Goal: Task Accomplishment & Management: Complete application form

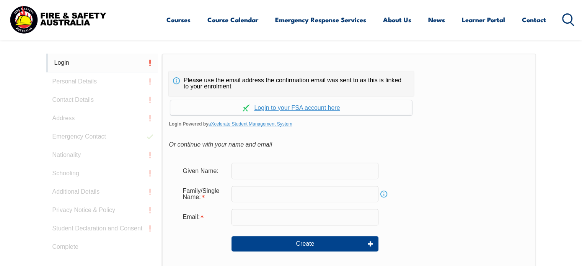
scroll to position [204, 0]
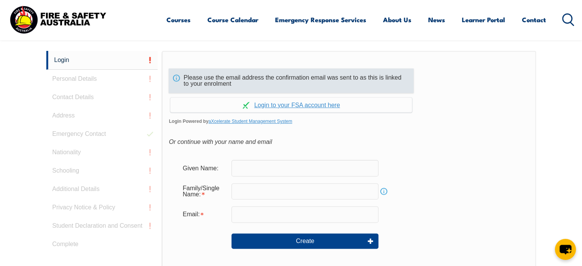
click at [253, 74] on div "Please use the email address the confirmation email was sent to as this is link…" at bounding box center [291, 81] width 245 height 24
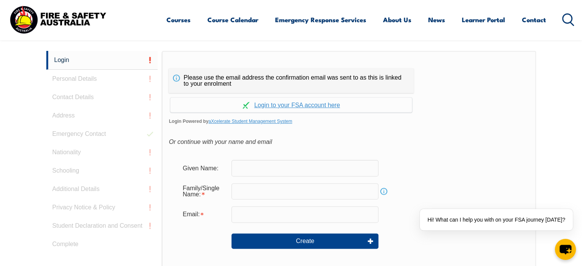
click at [239, 162] on input "text" at bounding box center [305, 168] width 147 height 16
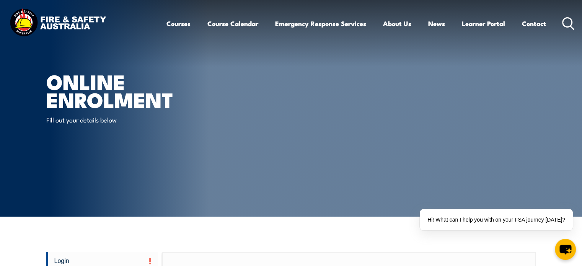
scroll to position [0, 0]
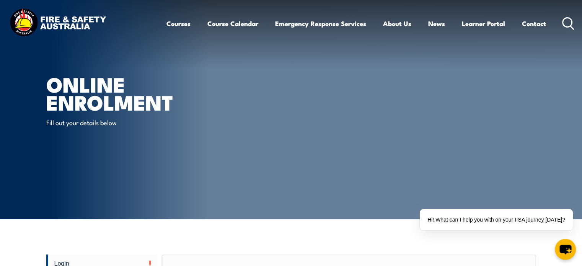
type input "Lincoln"
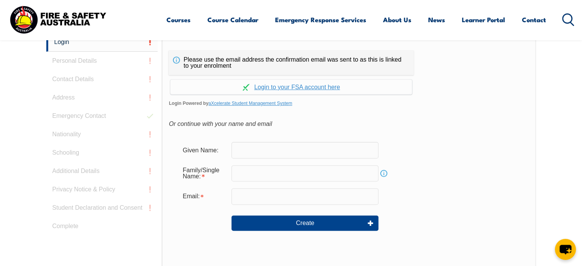
scroll to position [203, 0]
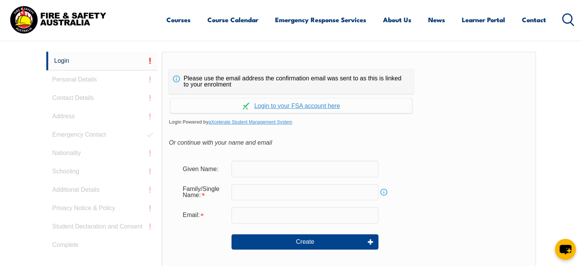
click at [302, 168] on input "text" at bounding box center [305, 169] width 147 height 16
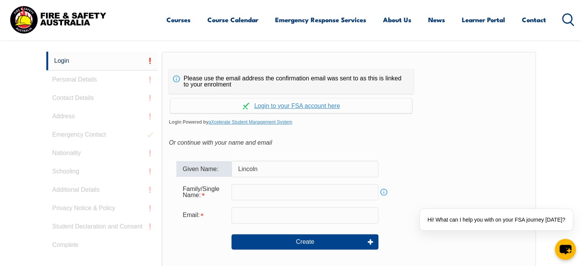
type input "Lincoln"
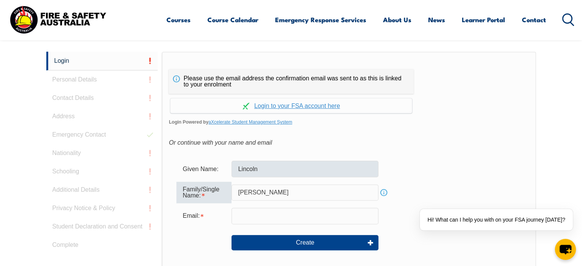
type input "[PERSON_NAME]"
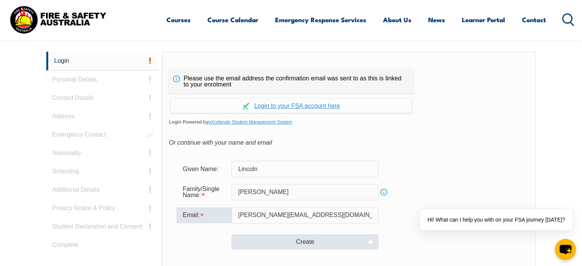
type input "[PERSON_NAME][EMAIL_ADDRESS][DOMAIN_NAME]"
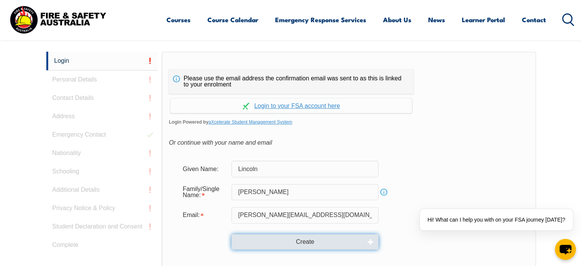
click at [325, 242] on button "Create" at bounding box center [305, 241] width 147 height 15
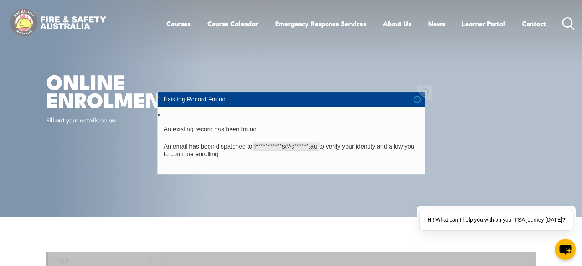
scroll to position [0, 0]
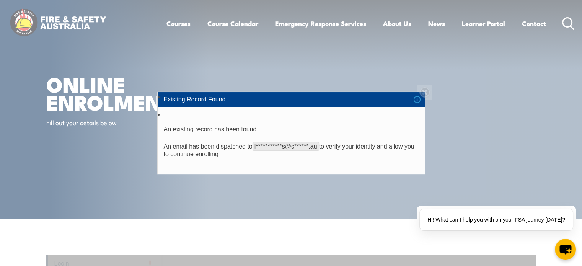
click at [421, 98] on li "Existing Record Found" at bounding box center [291, 99] width 267 height 15
click at [425, 92] on li "Existing Record Found" at bounding box center [291, 99] width 267 height 15
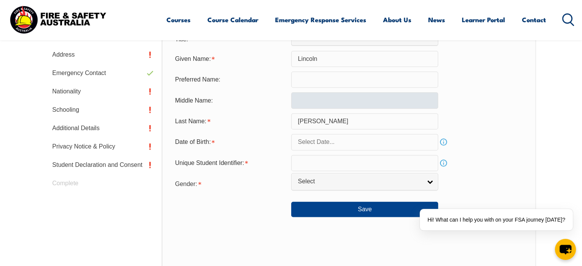
scroll to position [285, 0]
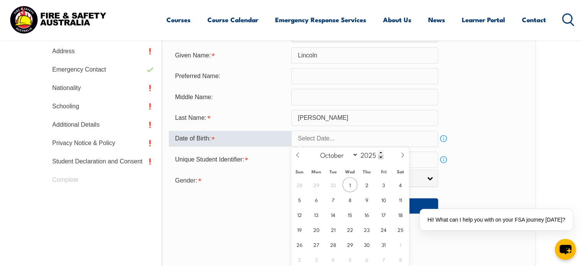
click at [390, 144] on input "text" at bounding box center [364, 139] width 147 height 16
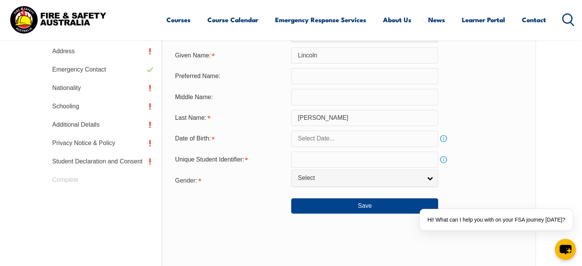
click at [488, 94] on div "Middle Name:" at bounding box center [349, 97] width 360 height 16
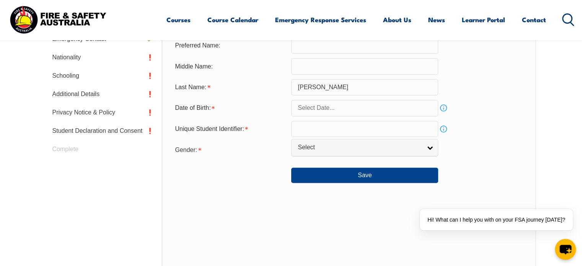
scroll to position [361, 0]
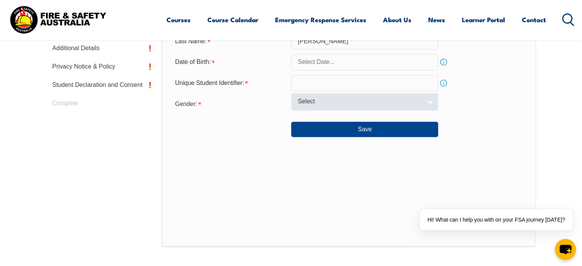
click at [428, 101] on link "Select" at bounding box center [364, 101] width 147 height 17
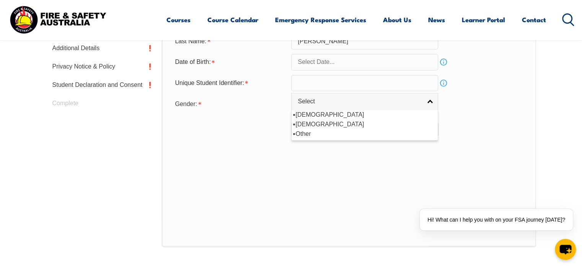
click at [457, 133] on div "Save" at bounding box center [349, 126] width 360 height 21
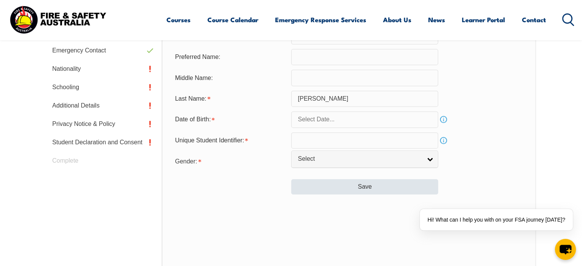
scroll to position [246, 0]
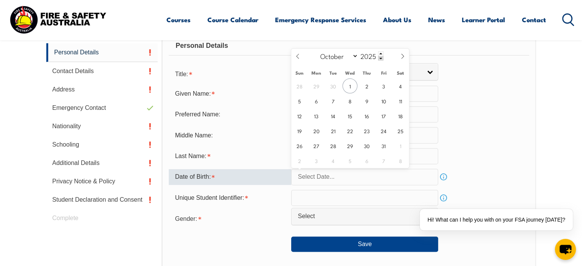
click at [359, 174] on input "text" at bounding box center [364, 177] width 147 height 16
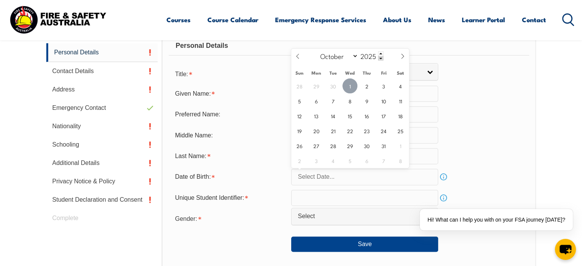
click at [346, 84] on span "1" at bounding box center [350, 85] width 15 height 15
type input "October 1, 2025"
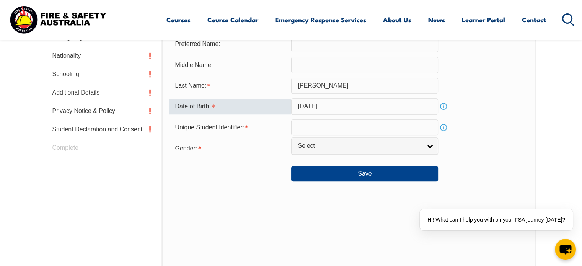
scroll to position [323, 0]
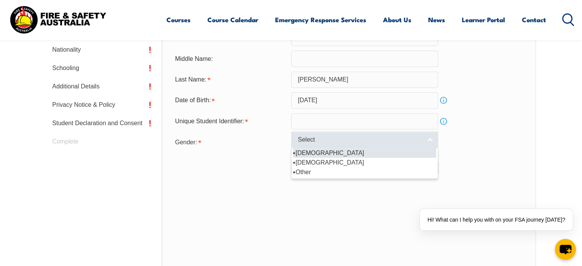
click at [430, 135] on link "Select" at bounding box center [364, 139] width 147 height 17
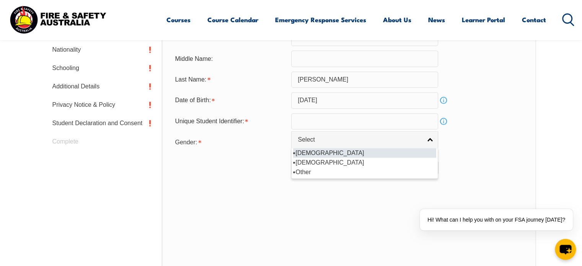
click at [332, 152] on li "[DEMOGRAPHIC_DATA]" at bounding box center [364, 153] width 143 height 10
select select "M"
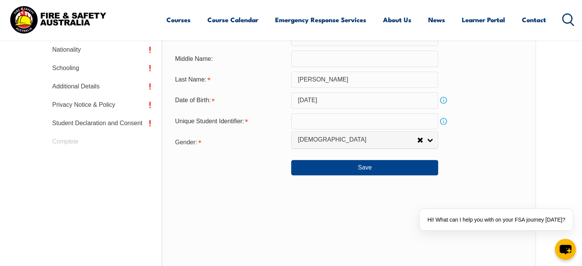
click at [442, 121] on link "Info" at bounding box center [443, 121] width 11 height 11
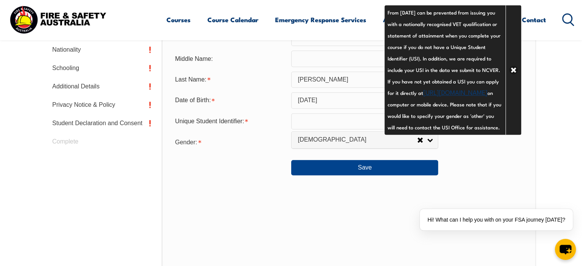
click at [374, 219] on div "Personal Details Title: Mr Mrs Ms Miss Other Select Given Name: Lincoln Preferr…" at bounding box center [349, 116] width 374 height 336
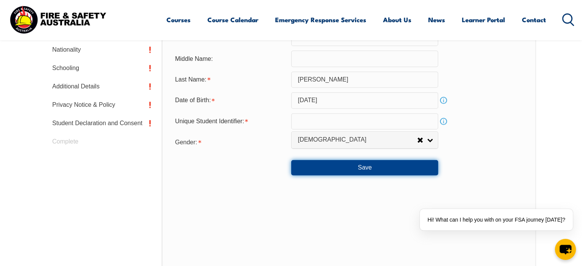
click at [369, 167] on button "Save" at bounding box center [364, 167] width 147 height 15
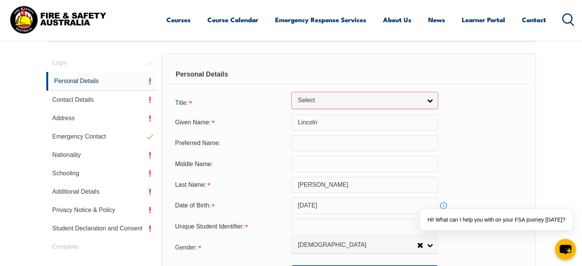
scroll to position [194, 0]
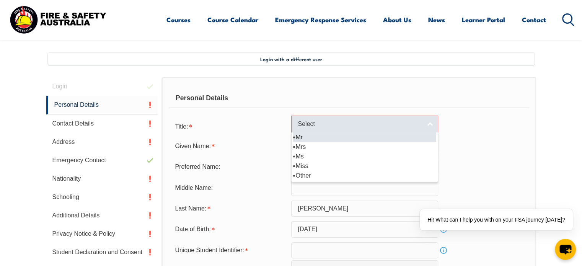
click at [434, 121] on link "Select" at bounding box center [364, 124] width 147 height 17
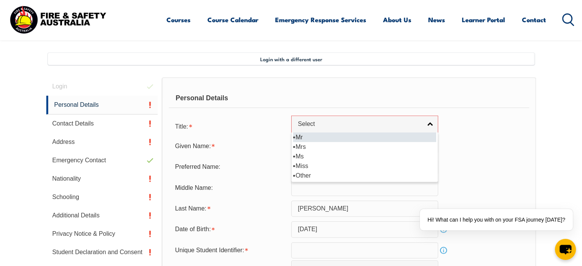
click at [298, 138] on li "Mr" at bounding box center [364, 137] width 143 height 10
select select "Mr"
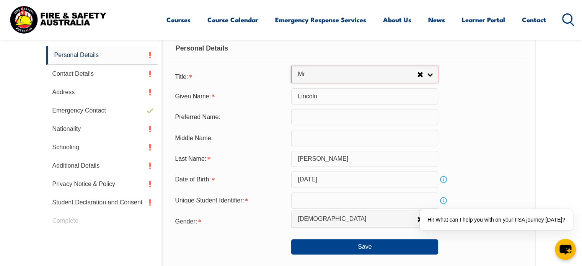
scroll to position [232, 0]
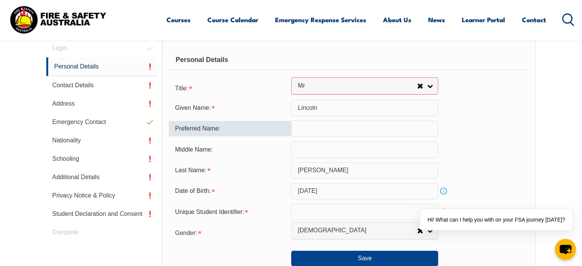
click at [346, 131] on input "text" at bounding box center [364, 129] width 147 height 16
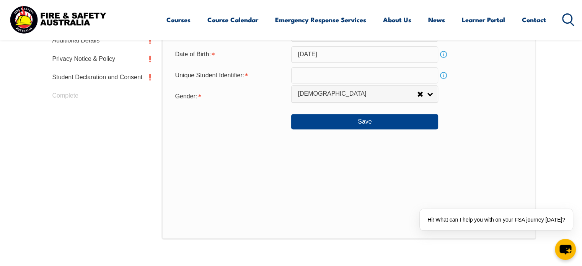
scroll to position [385, 0]
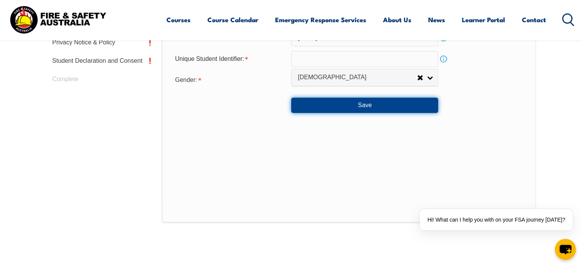
click at [375, 99] on button "Save" at bounding box center [364, 105] width 147 height 15
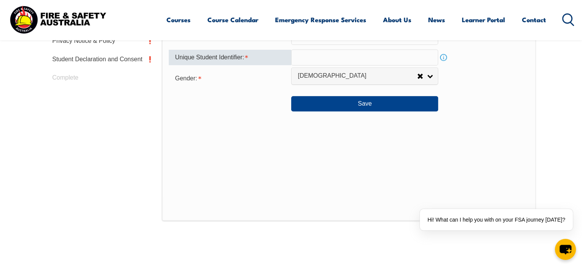
scroll to position [283, 0]
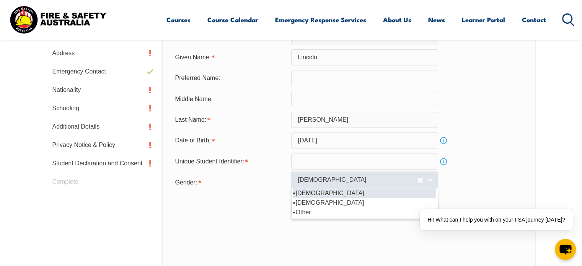
click at [363, 176] on span "[DEMOGRAPHIC_DATA]" at bounding box center [357, 180] width 119 height 8
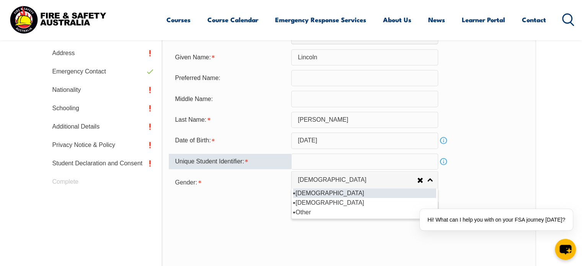
click at [361, 158] on input "text" at bounding box center [364, 161] width 147 height 16
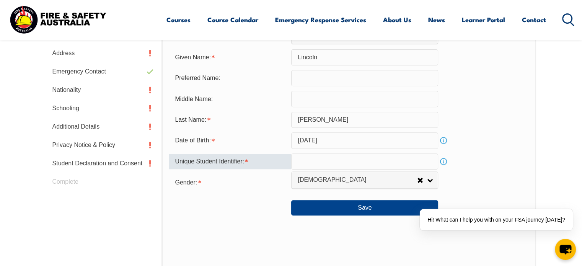
click at [443, 159] on link "Info" at bounding box center [443, 161] width 11 height 11
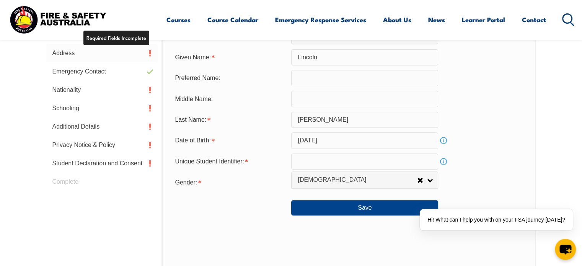
click at [152, 50] on link "Address" at bounding box center [102, 53] width 112 height 18
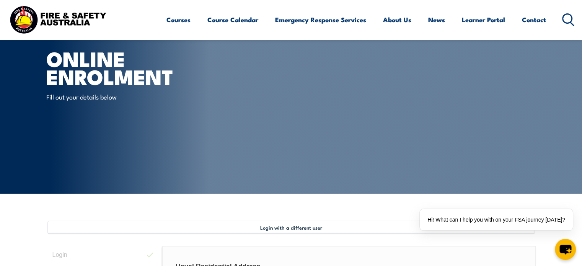
scroll to position [0, 0]
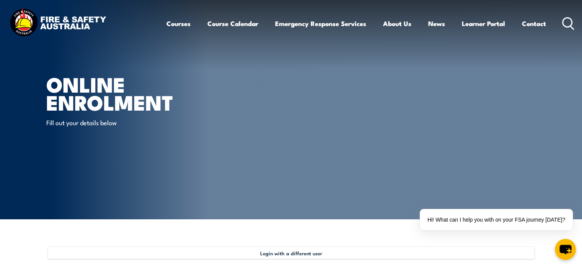
click at [80, 26] on img at bounding box center [58, 23] width 100 height 33
